Goal: Communication & Community: Answer question/provide support

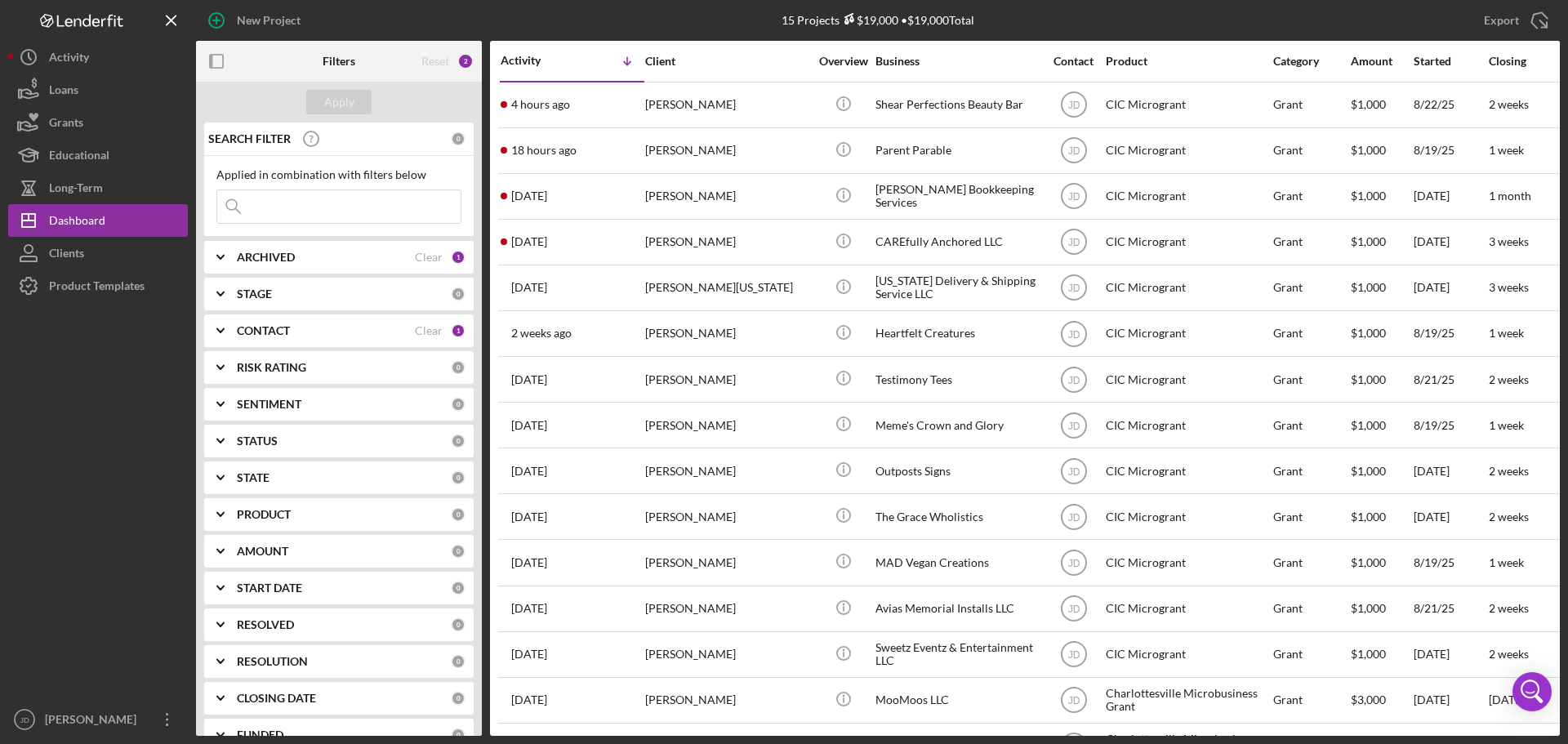
click at [701, 99] on div "[PERSON_NAME]" at bounding box center [726, 105] width 163 height 44
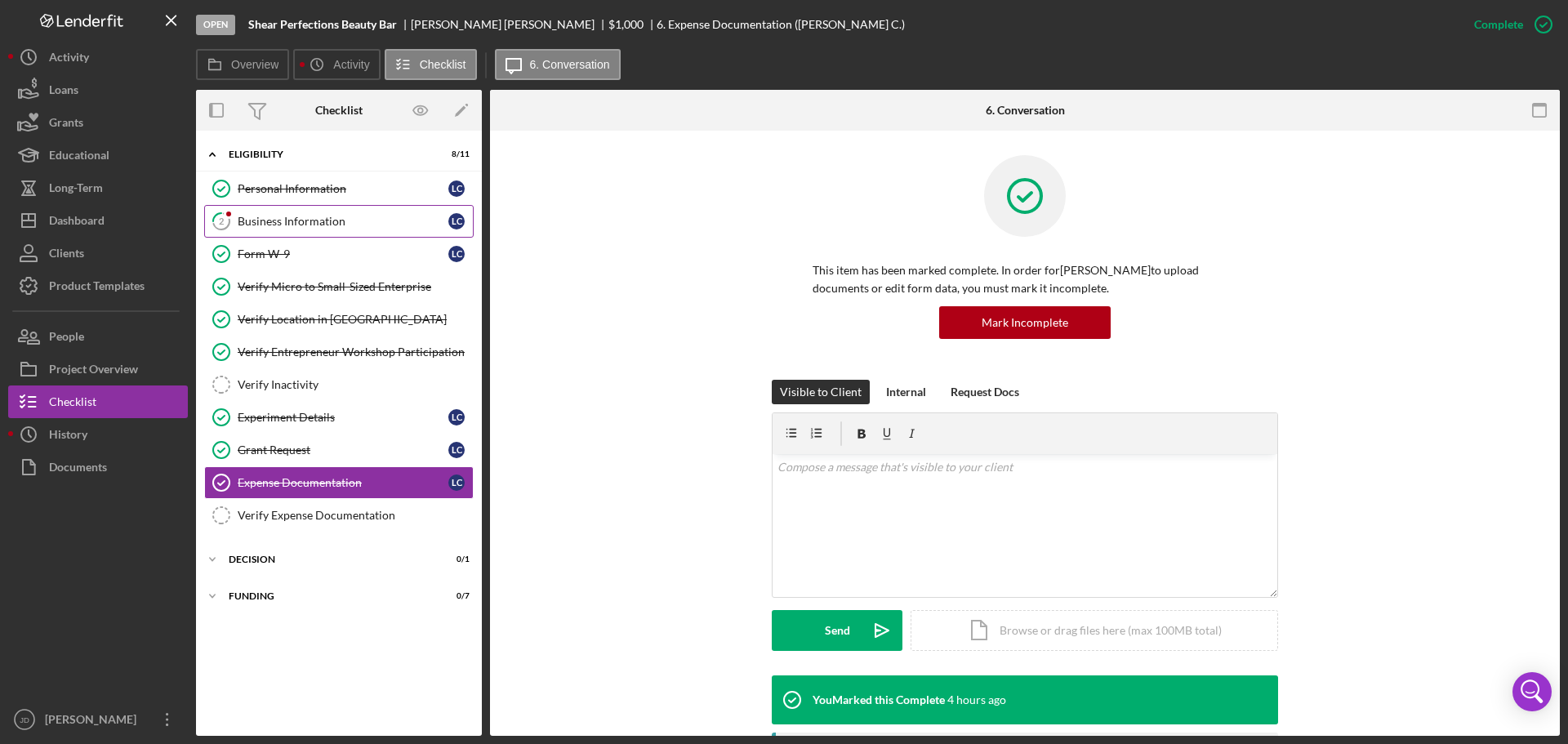
click at [270, 221] on div "Business Information" at bounding box center [343, 221] width 211 height 13
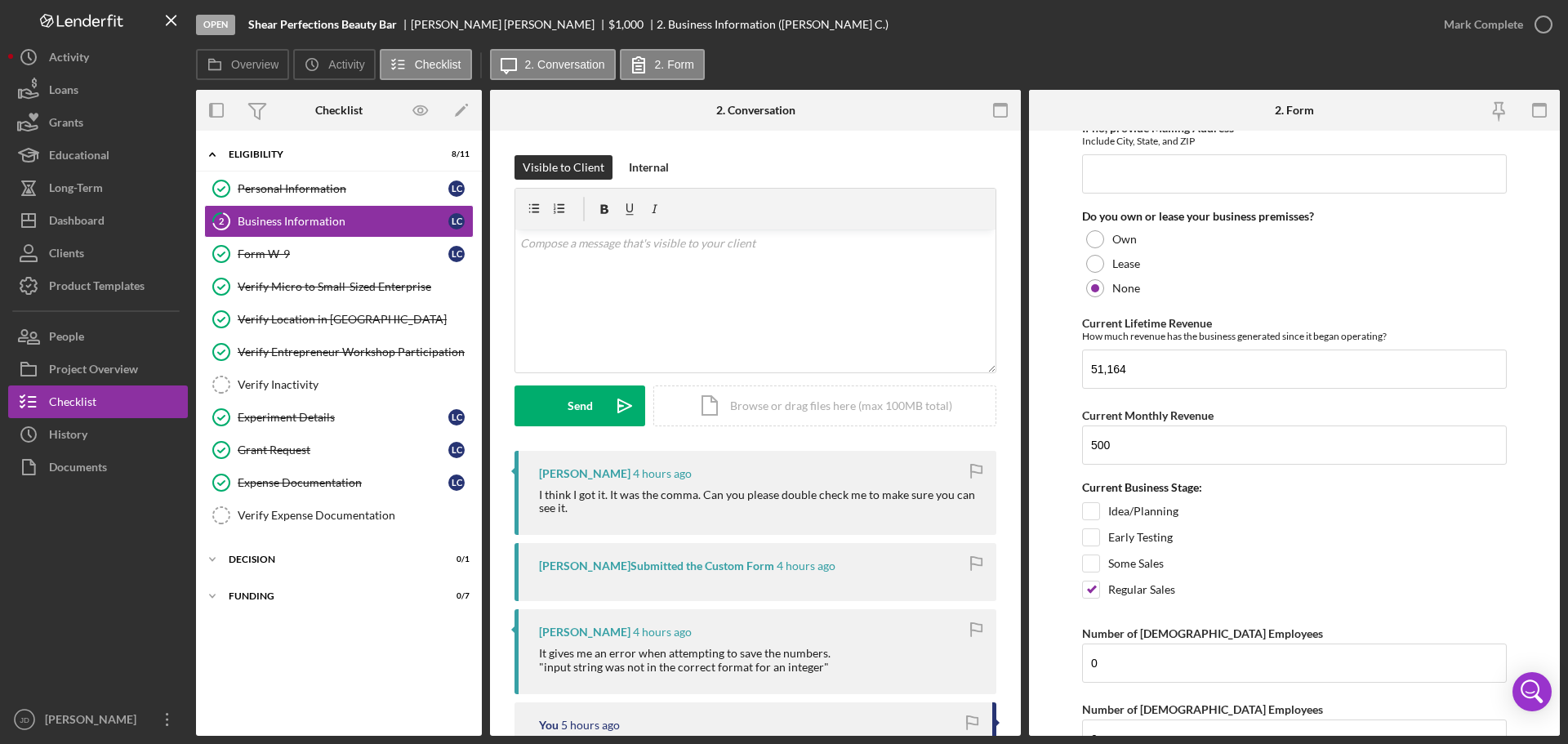
scroll to position [1225, 0]
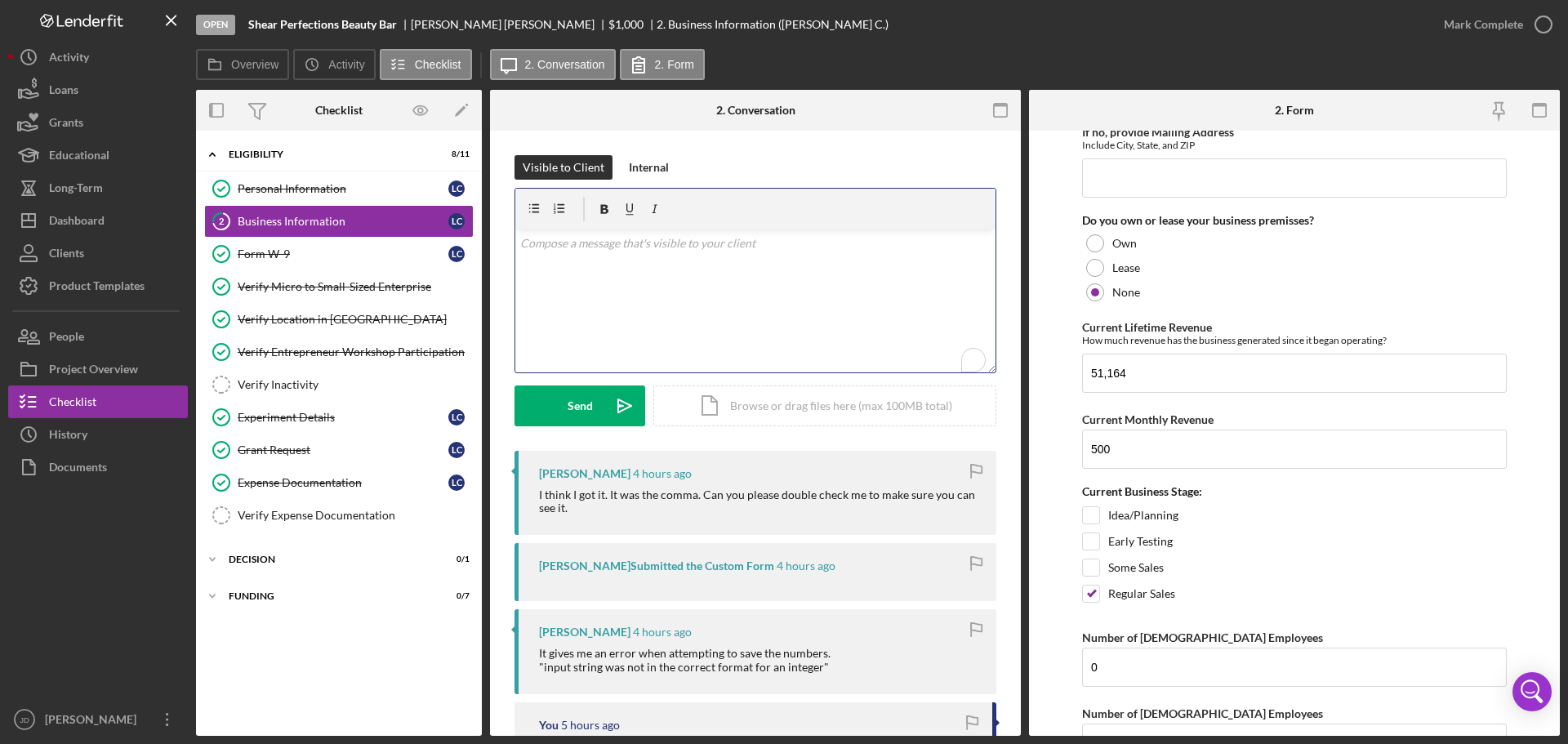
click at [781, 253] on div "v Color teal Color pink Remove color Add row above Add row below Add column bef…" at bounding box center [755, 301] width 480 height 143
click at [577, 408] on div "Send" at bounding box center [579, 405] width 25 height 41
